Goal: Find specific page/section: Find specific page/section

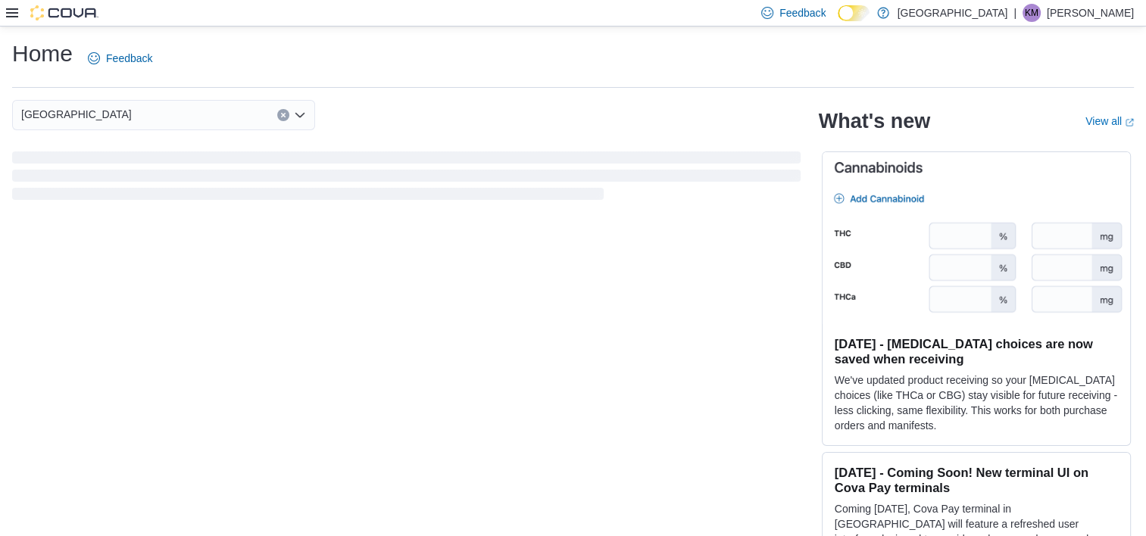
click at [17, 12] on icon at bounding box center [12, 13] width 12 height 12
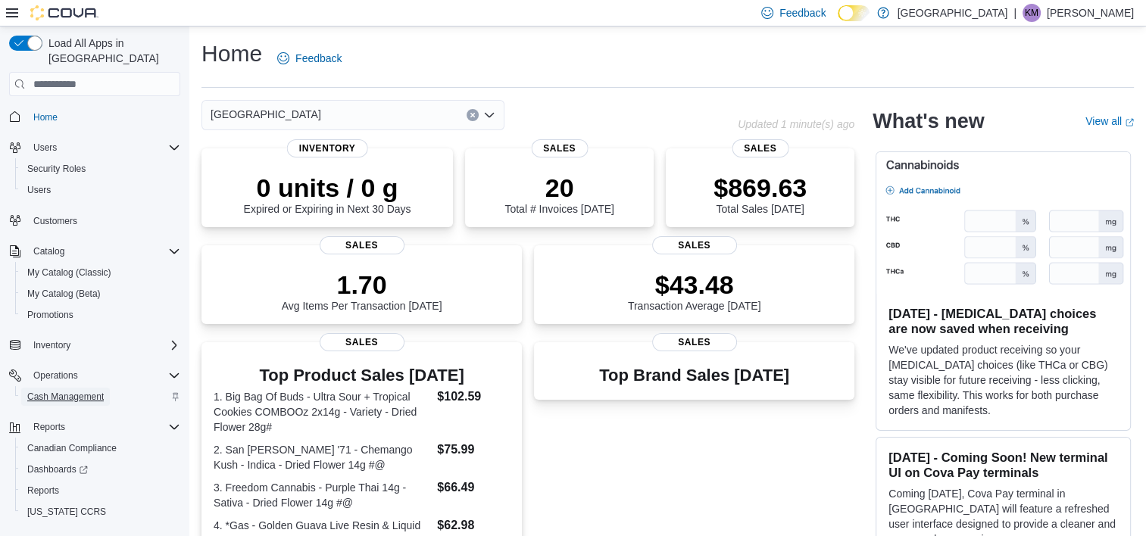
click at [64, 391] on span "Cash Management" at bounding box center [65, 397] width 76 height 12
